Goal: Information Seeking & Learning: Learn about a topic

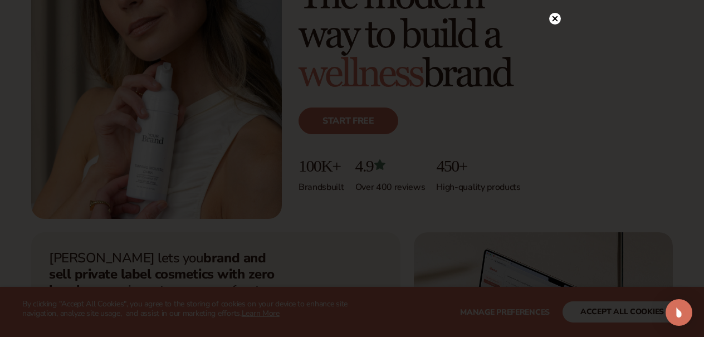
scroll to position [169, 0]
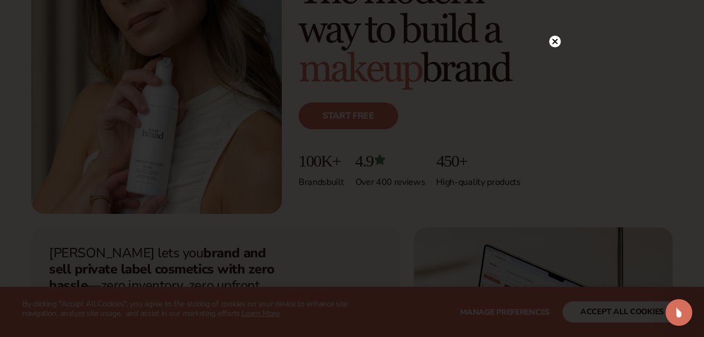
click at [556, 43] on icon at bounding box center [556, 42] width 6 height 6
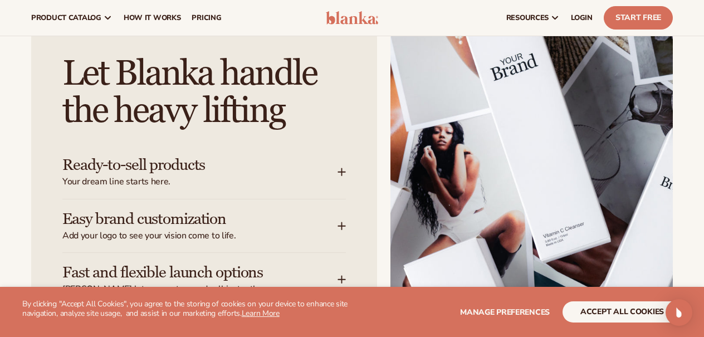
scroll to position [1305, 0]
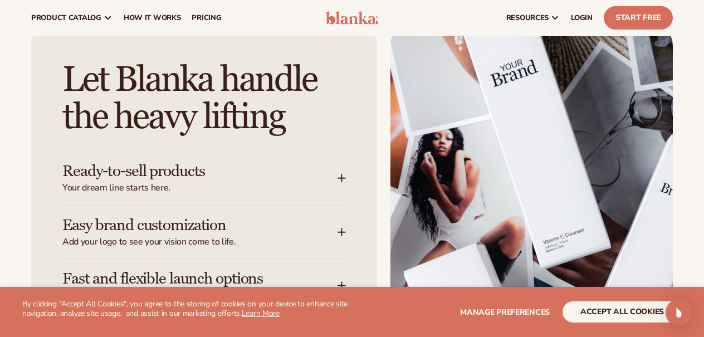
click at [342, 175] on icon at bounding box center [342, 178] width 0 height 7
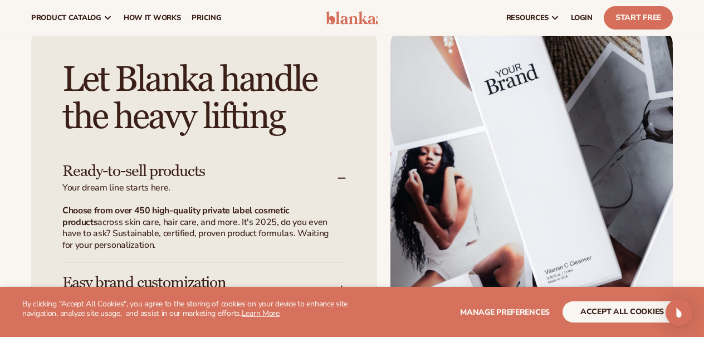
click at [342, 174] on icon at bounding box center [342, 178] width 9 height 9
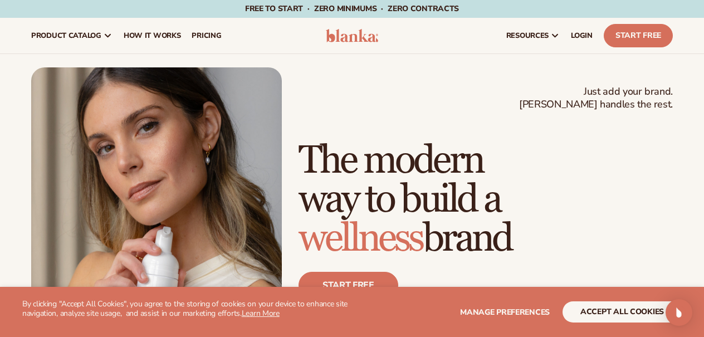
scroll to position [0, 0]
click at [197, 32] on span "pricing" at bounding box center [207, 35] width 30 height 9
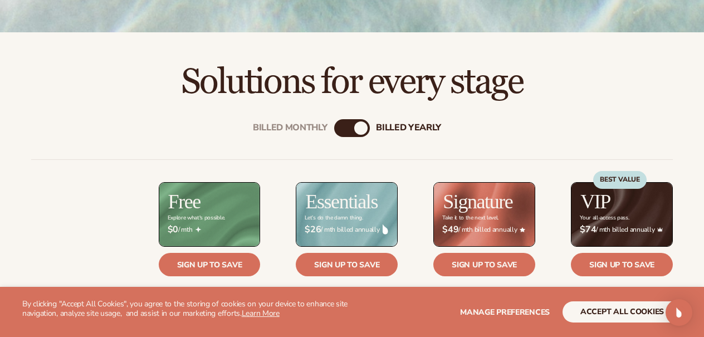
scroll to position [304, 0]
click at [361, 129] on div "billed Yearly" at bounding box center [360, 127] width 13 height 13
click at [360, 128] on div "billed Yearly" at bounding box center [360, 127] width 13 height 13
click at [338, 131] on div "Billed Monthly" at bounding box center [340, 127] width 13 height 13
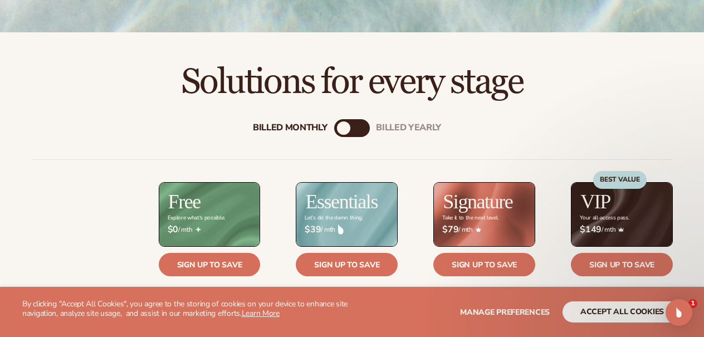
click at [363, 131] on div "billed Yearly" at bounding box center [363, 127] width 13 height 13
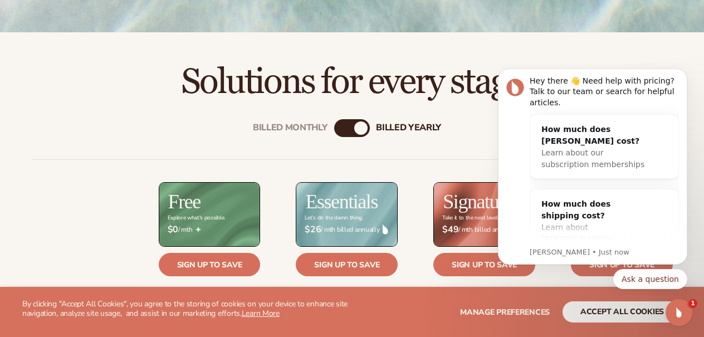
scroll to position [0, 0]
click at [342, 128] on div "Billed Monthly" at bounding box center [340, 127] width 13 height 13
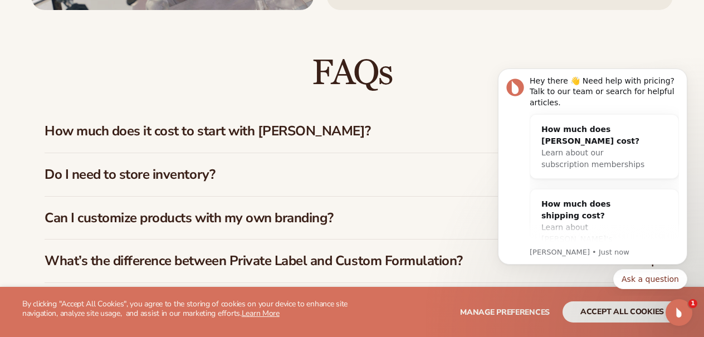
scroll to position [1525, 0]
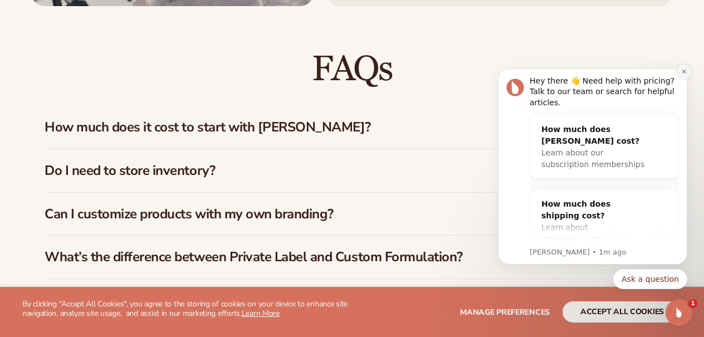
click at [684, 74] on icon "Dismiss notification" at bounding box center [685, 72] width 6 height 6
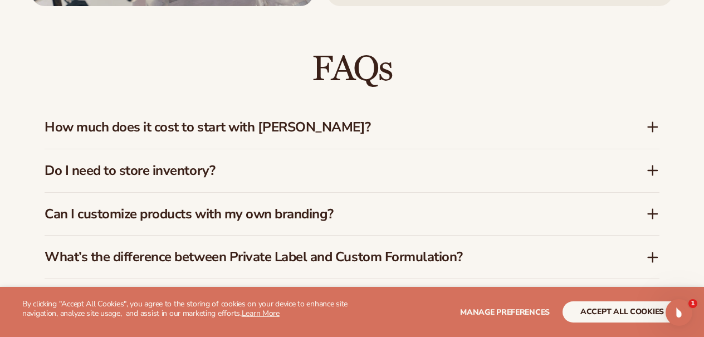
click at [652, 124] on icon at bounding box center [652, 126] width 13 height 13
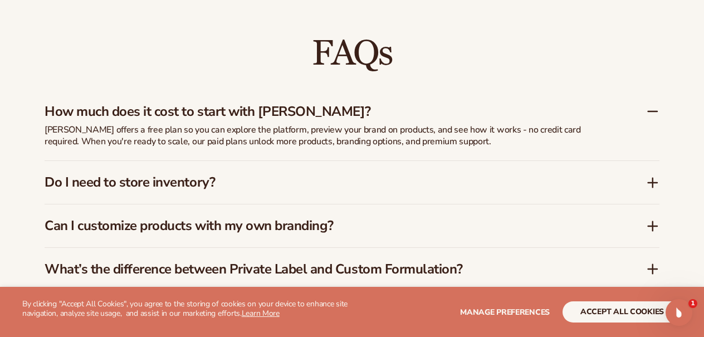
scroll to position [1540, 0]
click at [650, 111] on icon at bounding box center [652, 111] width 13 height 13
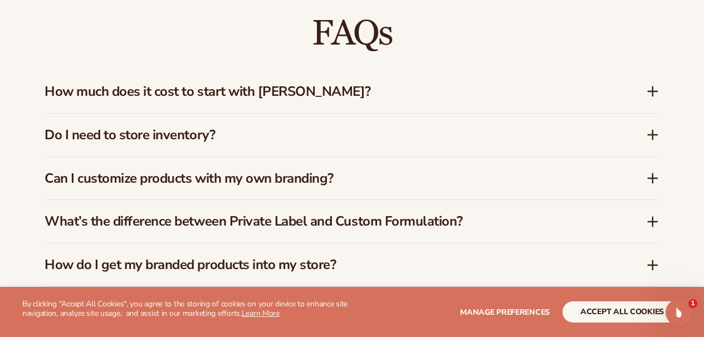
scroll to position [1564, 0]
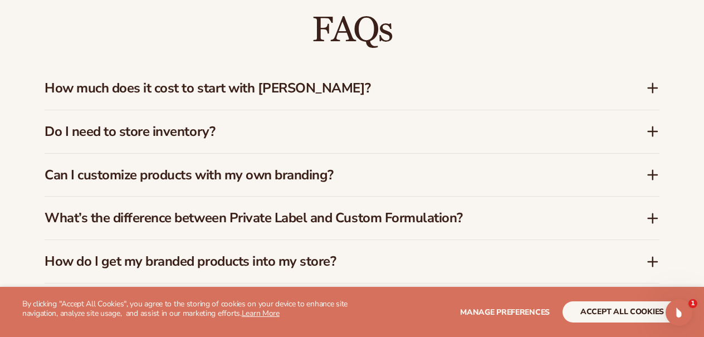
click at [655, 132] on icon at bounding box center [653, 132] width 9 height 0
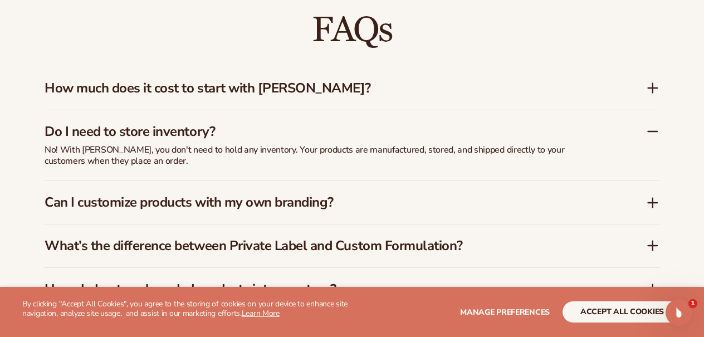
click at [652, 126] on icon at bounding box center [652, 131] width 13 height 13
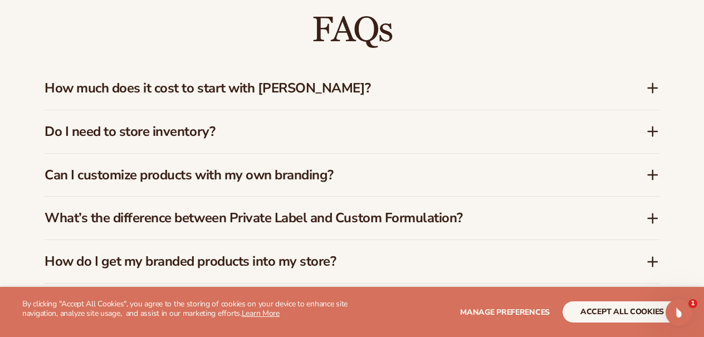
click at [653, 171] on icon at bounding box center [653, 175] width 0 height 9
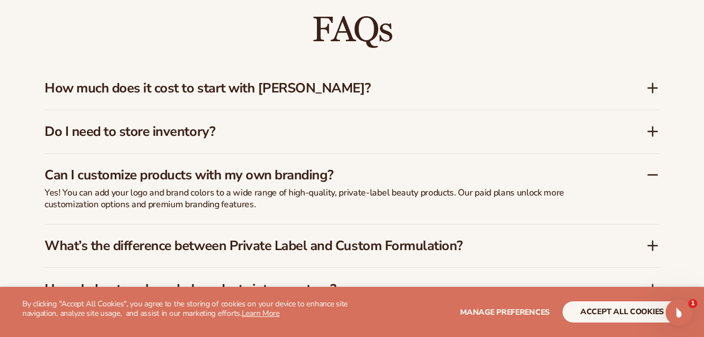
click at [652, 175] on icon at bounding box center [653, 175] width 9 height 0
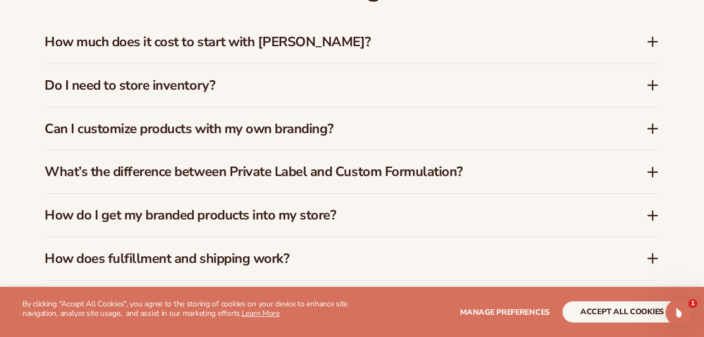
scroll to position [1610, 0]
click at [651, 171] on icon at bounding box center [652, 172] width 13 height 13
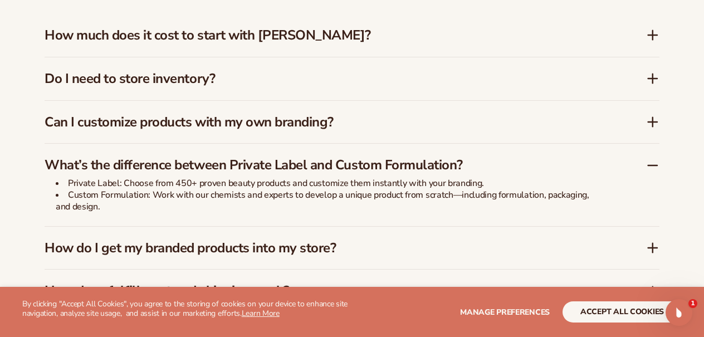
scroll to position [1617, 0]
click at [652, 160] on icon at bounding box center [652, 164] width 13 height 13
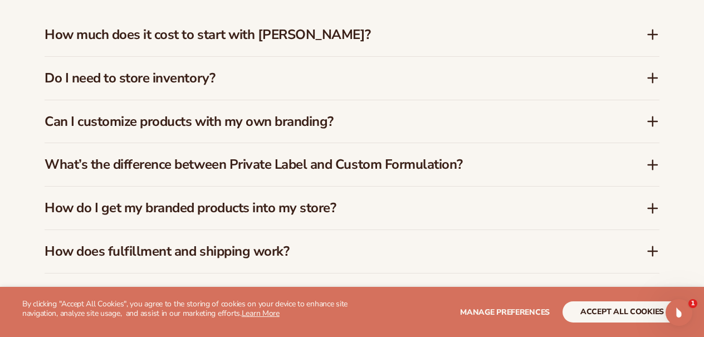
click at [653, 208] on icon at bounding box center [653, 208] width 9 height 0
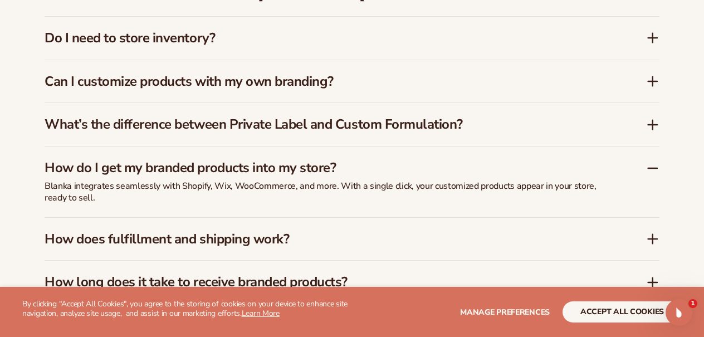
scroll to position [1658, 0]
click at [653, 168] on icon at bounding box center [653, 168] width 9 height 0
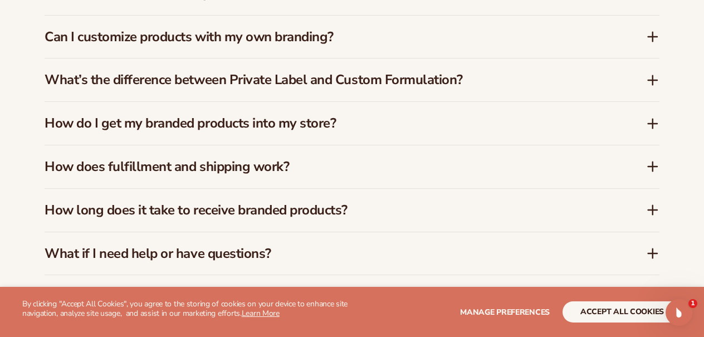
scroll to position [1705, 0]
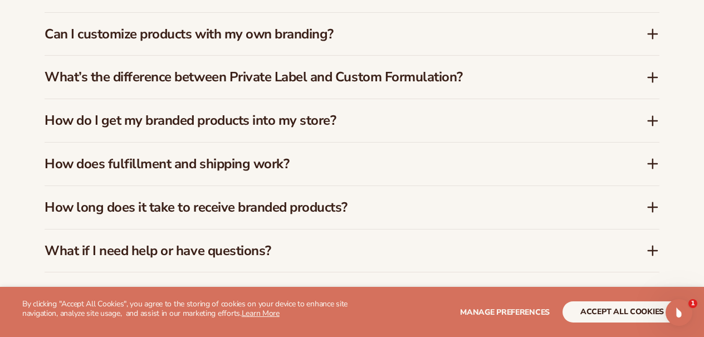
click at [655, 157] on icon at bounding box center [652, 163] width 13 height 13
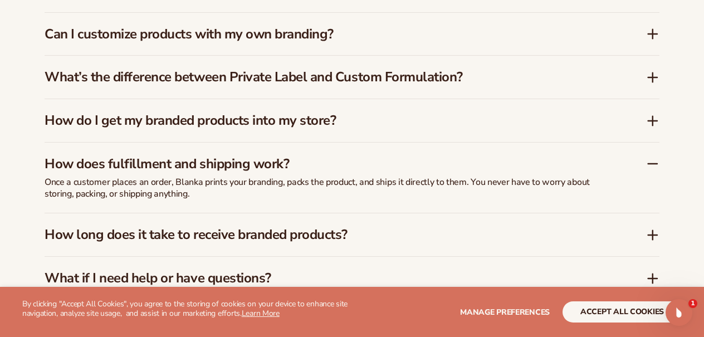
click at [654, 157] on icon at bounding box center [652, 163] width 13 height 13
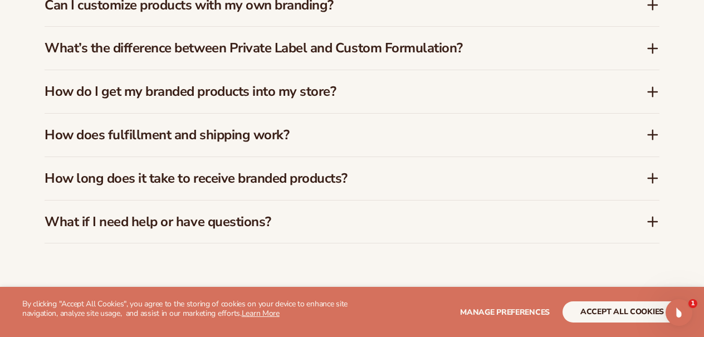
scroll to position [1737, 0]
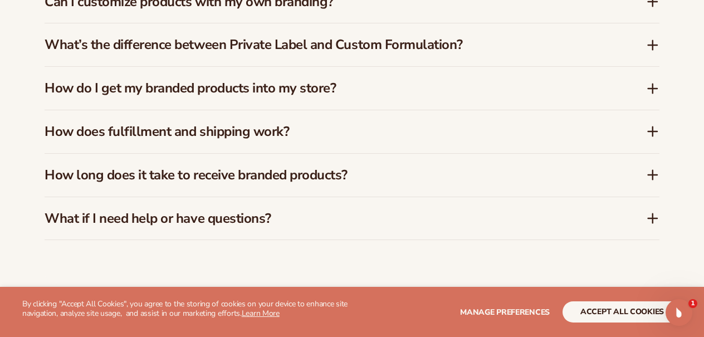
click at [653, 171] on icon at bounding box center [653, 175] width 0 height 9
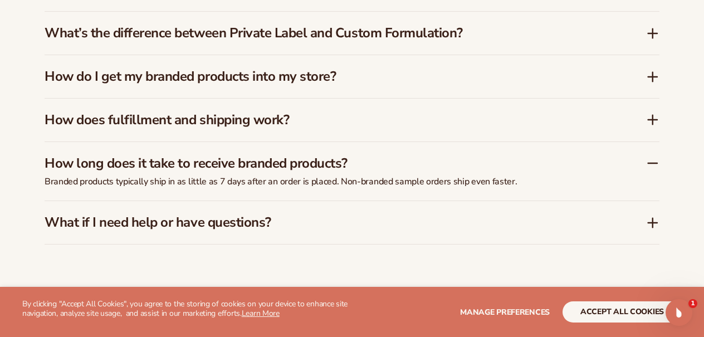
scroll to position [1754, 0]
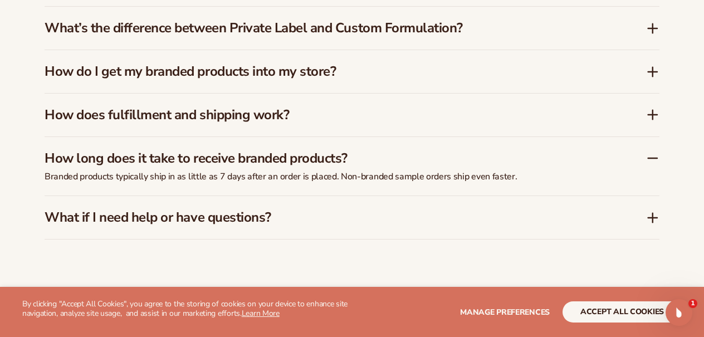
click at [655, 152] on icon at bounding box center [652, 158] width 13 height 13
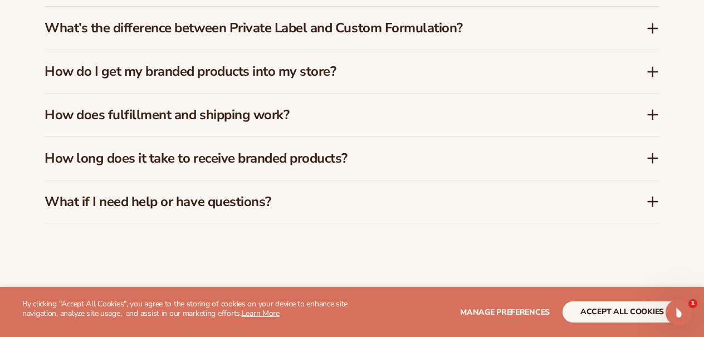
click at [655, 202] on icon at bounding box center [653, 202] width 9 height 0
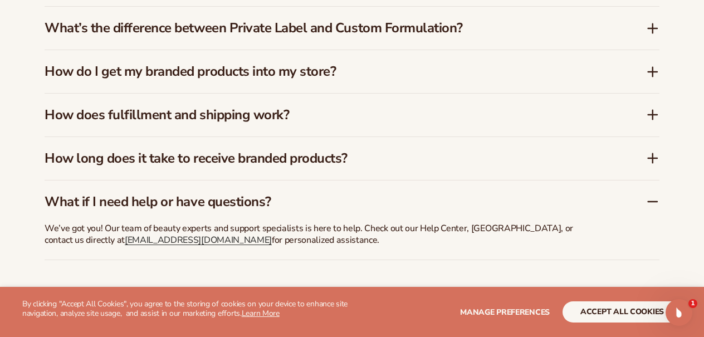
click at [494, 312] on span "Manage preferences" at bounding box center [505, 312] width 90 height 11
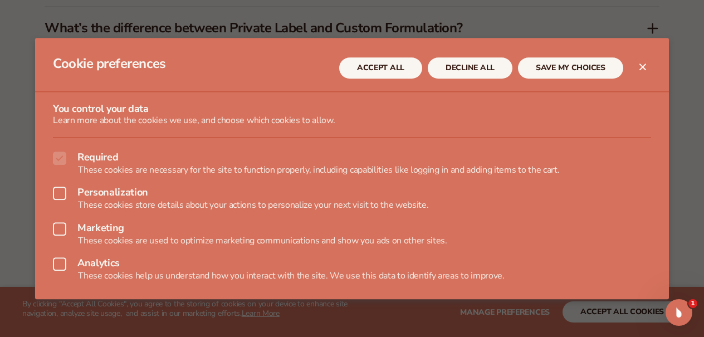
click at [489, 72] on button "DECLINE ALL" at bounding box center [470, 67] width 85 height 21
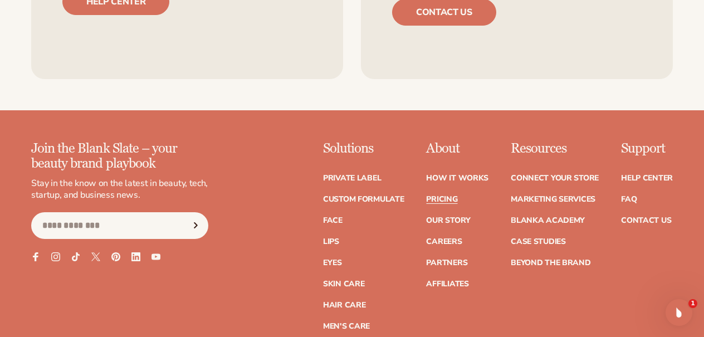
scroll to position [2231, 0]
click at [443, 195] on link "Pricing" at bounding box center [441, 199] width 31 height 8
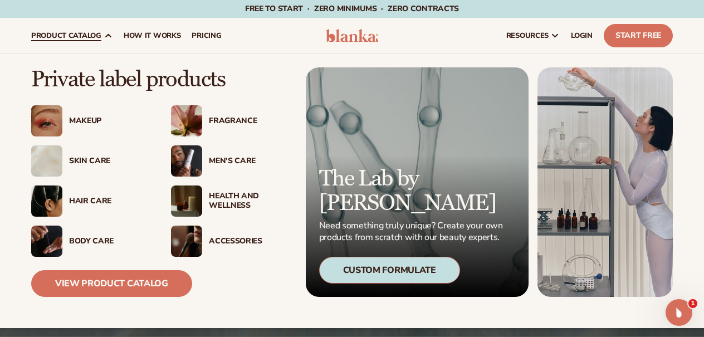
click at [223, 160] on div "Men’s Care" at bounding box center [249, 161] width 80 height 9
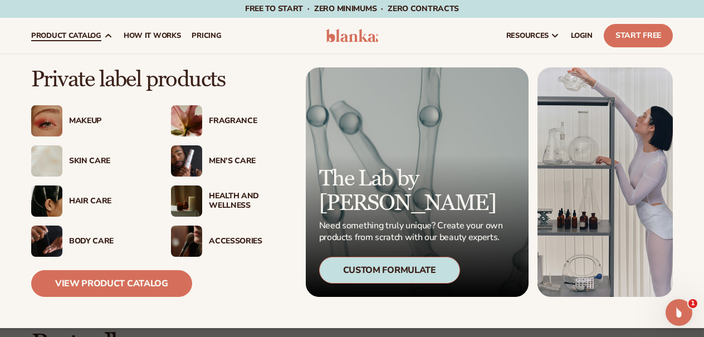
click at [224, 159] on div "Men’s Care" at bounding box center [249, 161] width 80 height 9
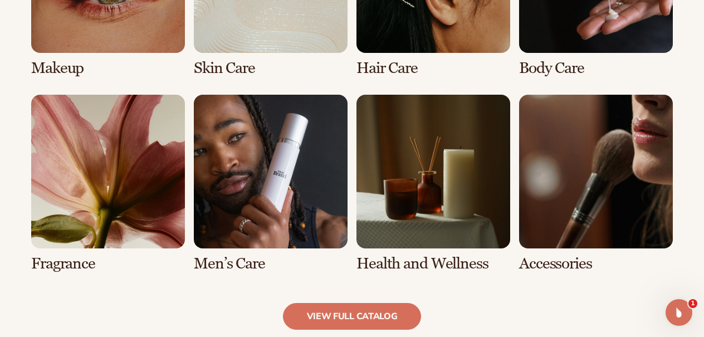
scroll to position [973, 0]
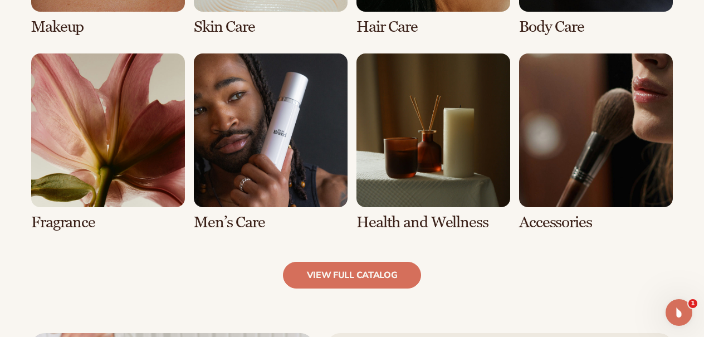
click at [261, 152] on link "6 / 8" at bounding box center [271, 143] width 154 height 178
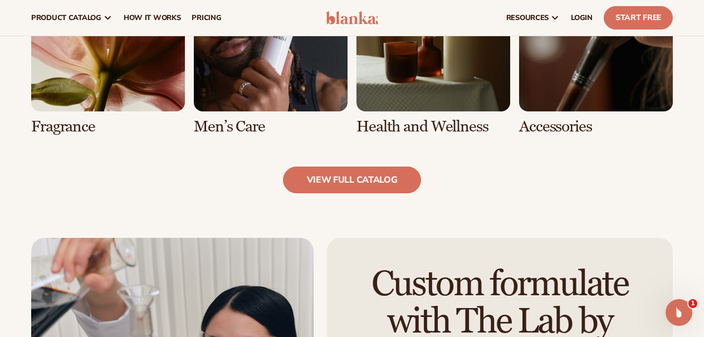
scroll to position [1038, 0]
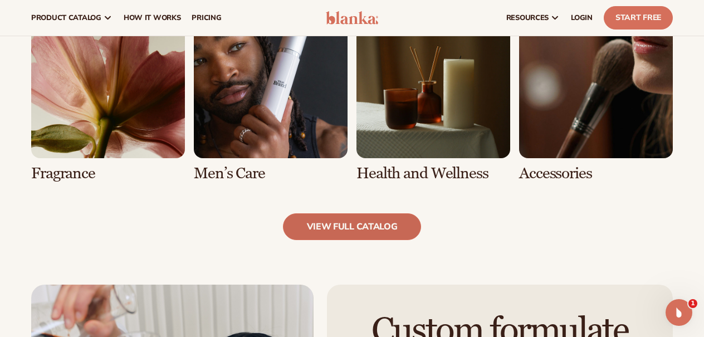
click at [324, 225] on link "view full catalog" at bounding box center [352, 226] width 139 height 27
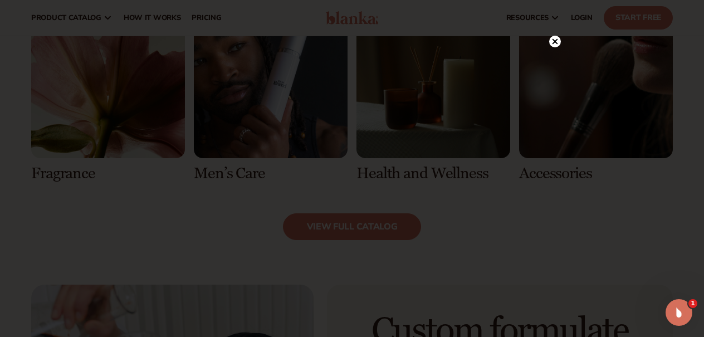
click at [556, 41] on icon at bounding box center [556, 42] width 6 height 6
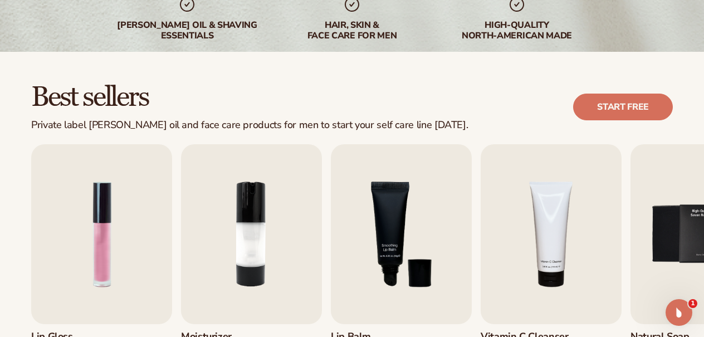
scroll to position [249, 0]
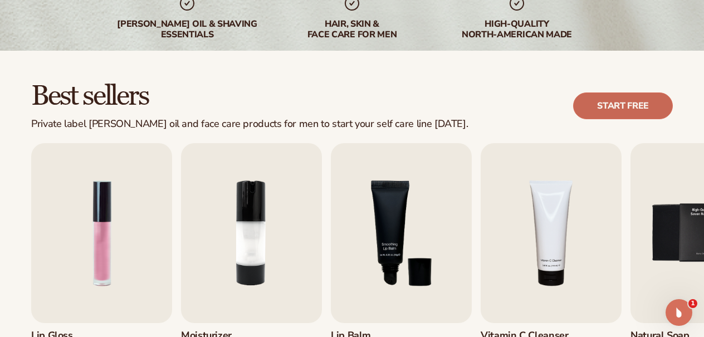
click at [625, 108] on link "Start free" at bounding box center [623, 106] width 100 height 27
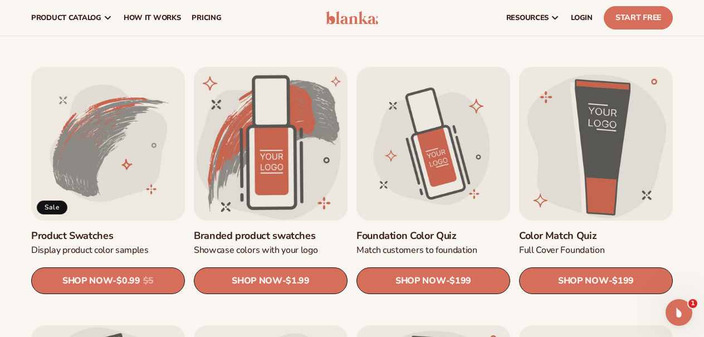
scroll to position [577, 0]
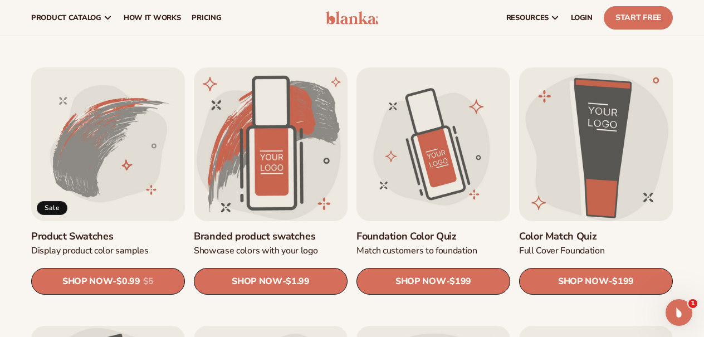
click at [599, 230] on link "Color Match Quiz" at bounding box center [596, 236] width 154 height 13
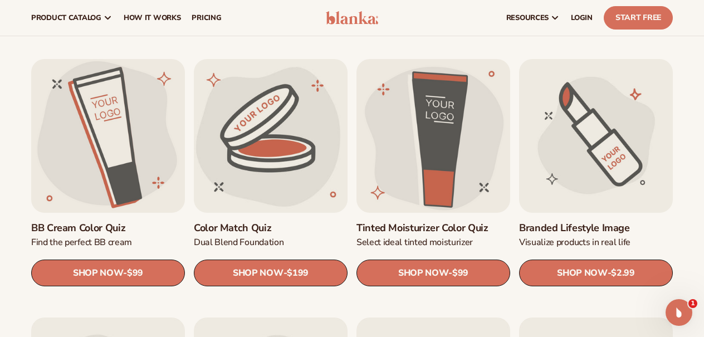
scroll to position [842, 0]
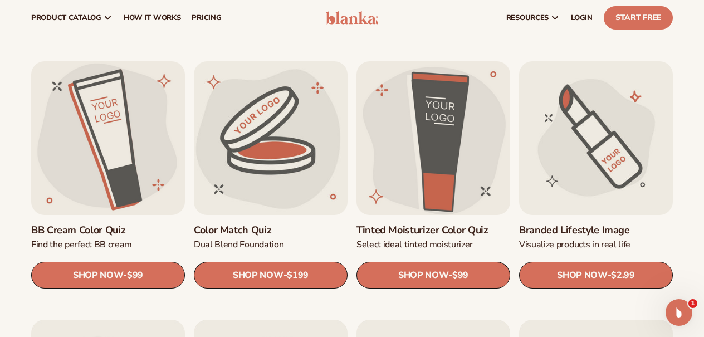
click at [409, 224] on link "Tinted Moisturizer Color Quiz" at bounding box center [434, 230] width 154 height 13
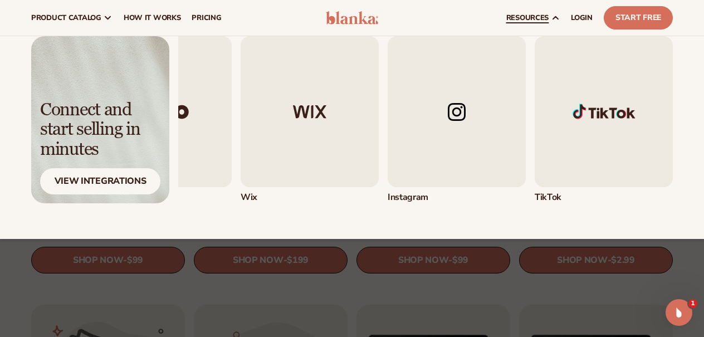
scroll to position [42, 0]
click at [453, 120] on img "4 / 5" at bounding box center [457, 111] width 138 height 151
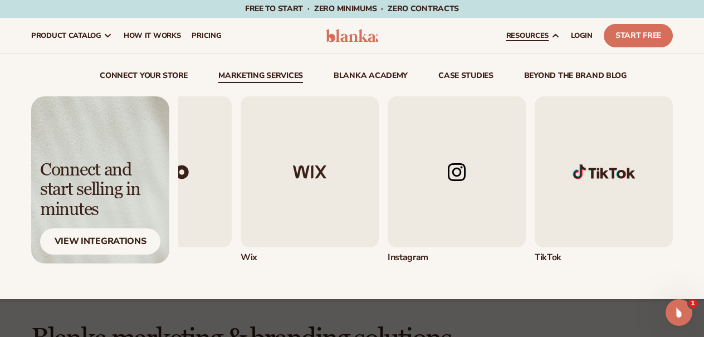
scroll to position [0, 0]
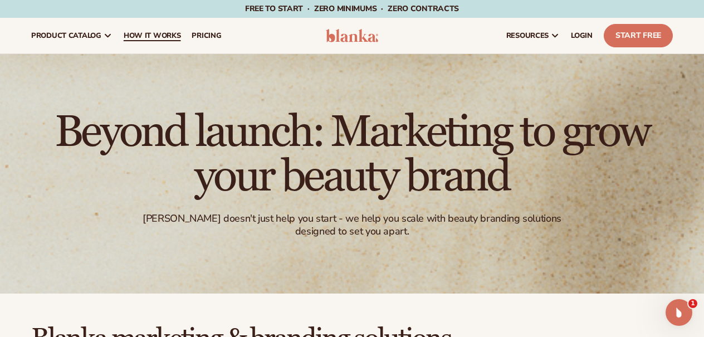
click at [159, 31] on span "How It Works" at bounding box center [152, 35] width 57 height 9
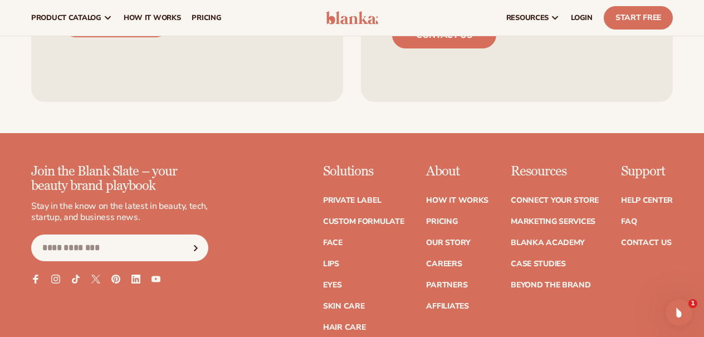
scroll to position [741, 0]
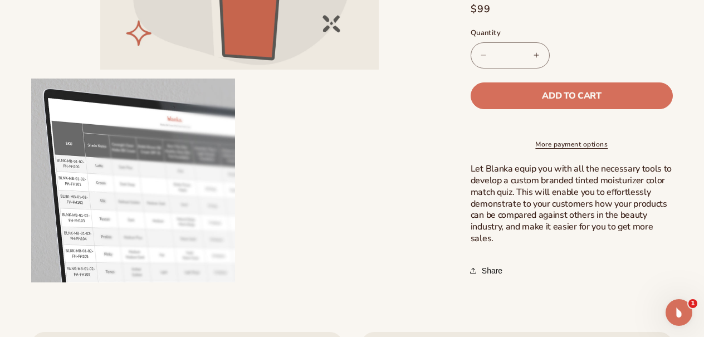
scroll to position [338, 0]
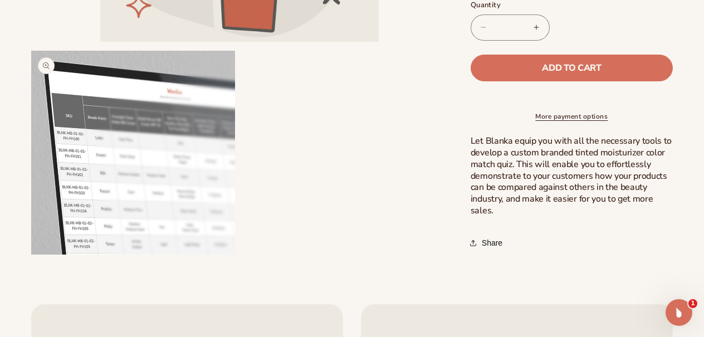
click at [31, 255] on button "Open media 2 in modal" at bounding box center [31, 255] width 0 height 0
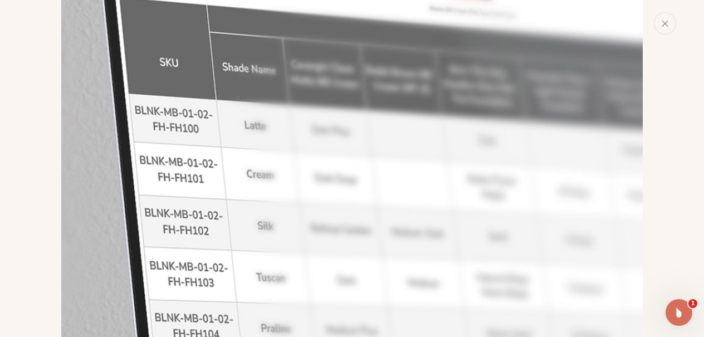
scroll to position [726, 0]
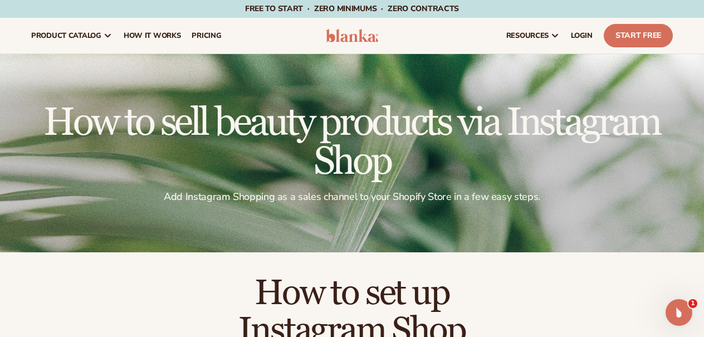
scroll to position [-26, 0]
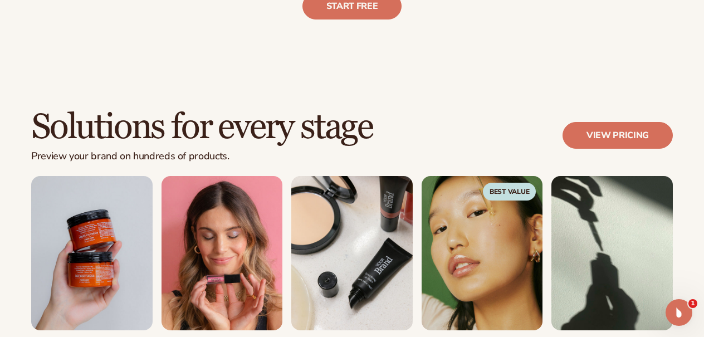
scroll to position [584, 0]
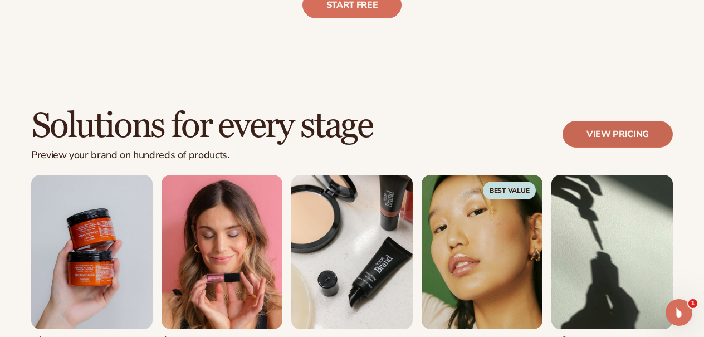
click at [617, 138] on link "View pricing" at bounding box center [618, 134] width 110 height 27
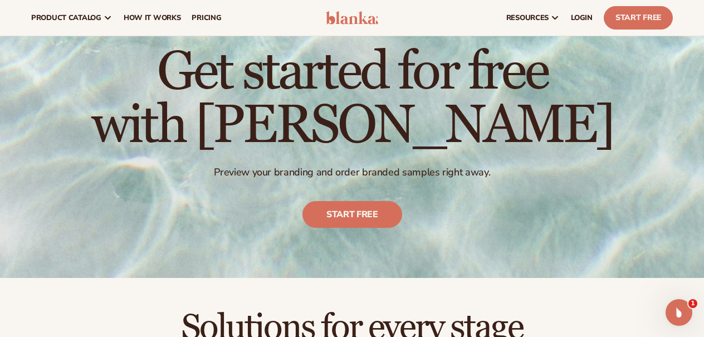
scroll to position [17, 0]
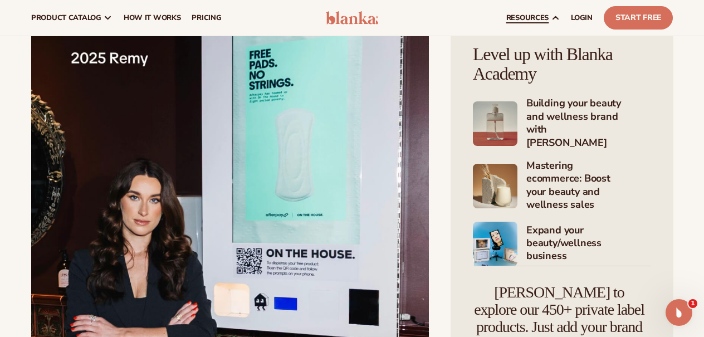
scroll to position [1572, 0]
